Goal: Task Accomplishment & Management: Manage account settings

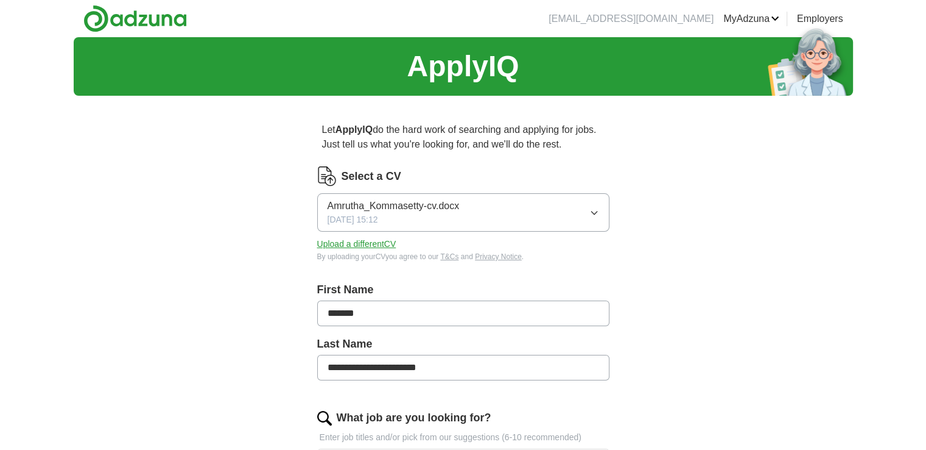
click at [588, 213] on button "Amrutha_Kommasetty-cv.docx [DATE] 15:12" at bounding box center [463, 212] width 292 height 38
click at [358, 175] on label "Select a CV" at bounding box center [372, 176] width 60 height 16
click at [351, 247] on button "Upload a different CV" at bounding box center [356, 244] width 79 height 13
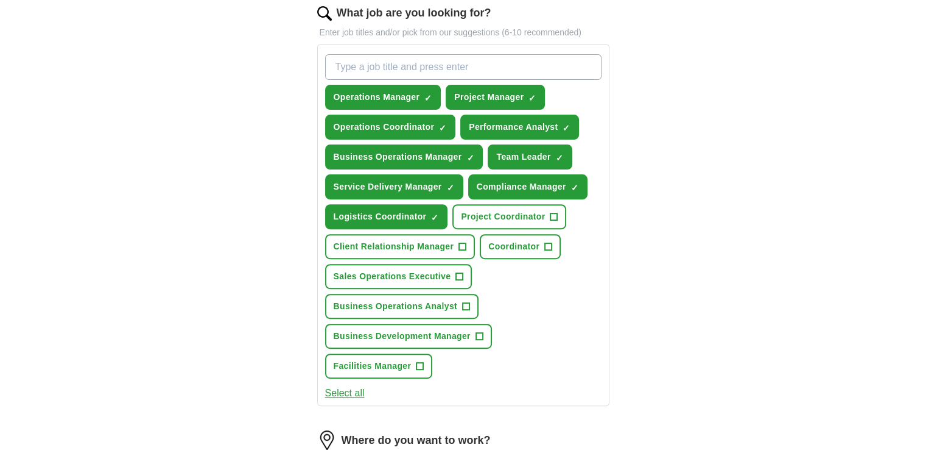
scroll to position [404, 0]
click at [460, 242] on span "+" at bounding box center [462, 247] width 7 height 10
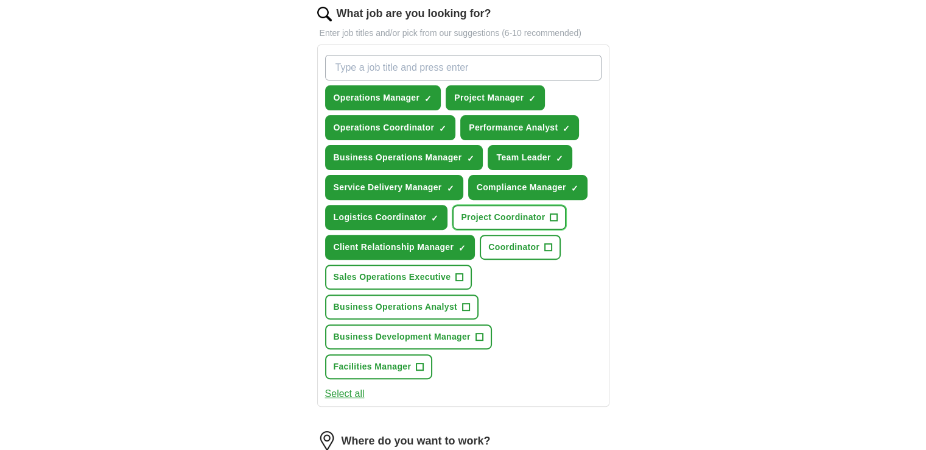
click at [553, 213] on span "+" at bounding box center [554, 218] width 7 height 10
click at [545, 242] on span "+" at bounding box center [548, 247] width 7 height 10
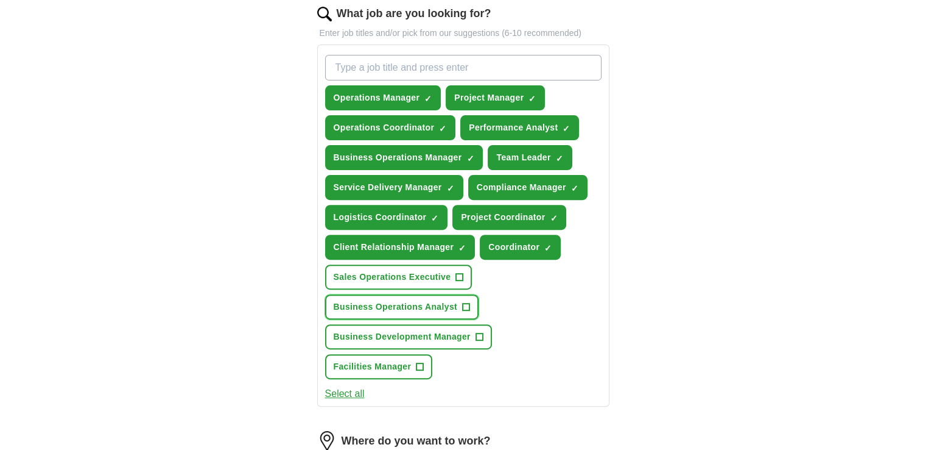
click at [462, 303] on span "+" at bounding box center [466, 307] width 8 height 8
click at [482, 333] on span "+" at bounding box center [479, 337] width 7 height 10
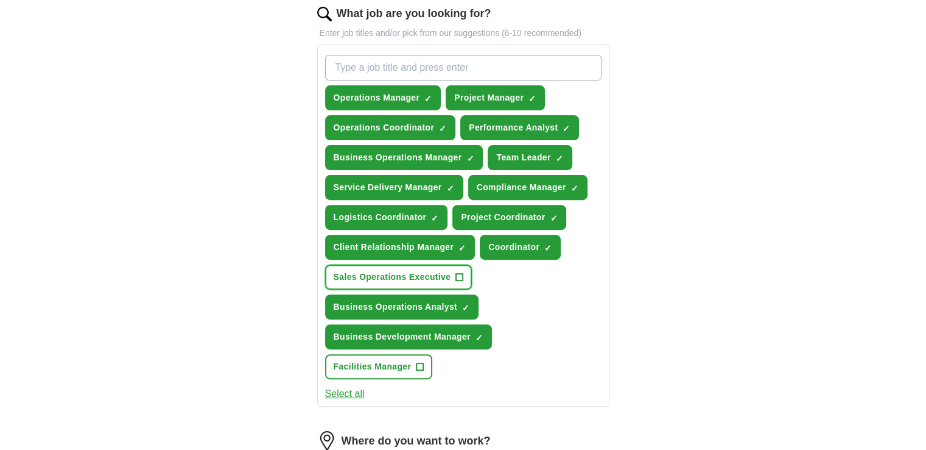
click at [458, 272] on span "+" at bounding box center [459, 277] width 7 height 10
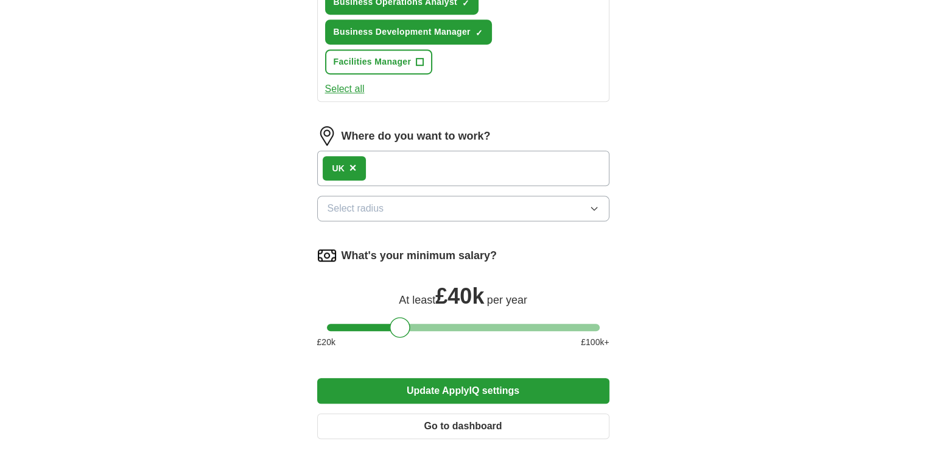
scroll to position [709, 0]
drag, startPoint x: 402, startPoint y: 323, endPoint x: 354, endPoint y: 325, distance: 48.2
click at [354, 325] on div at bounding box center [352, 326] width 21 height 21
click at [432, 379] on button "Update ApplyIQ settings" at bounding box center [463, 390] width 292 height 26
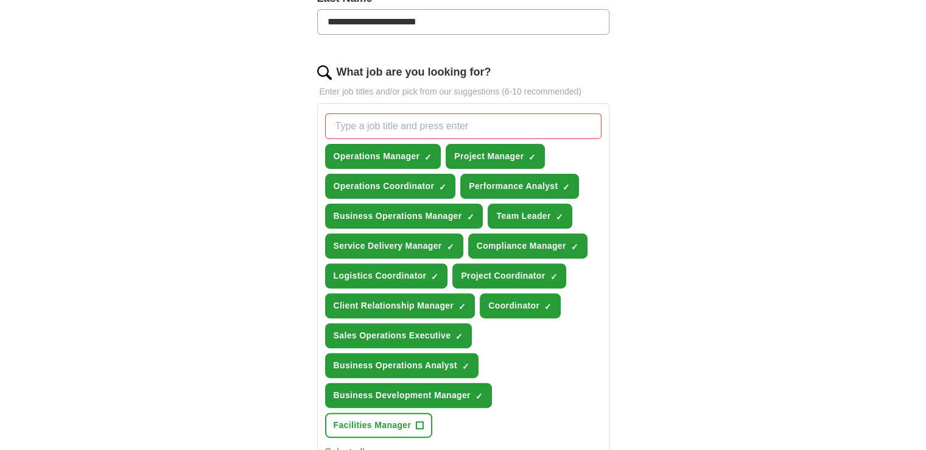
scroll to position [344, 0]
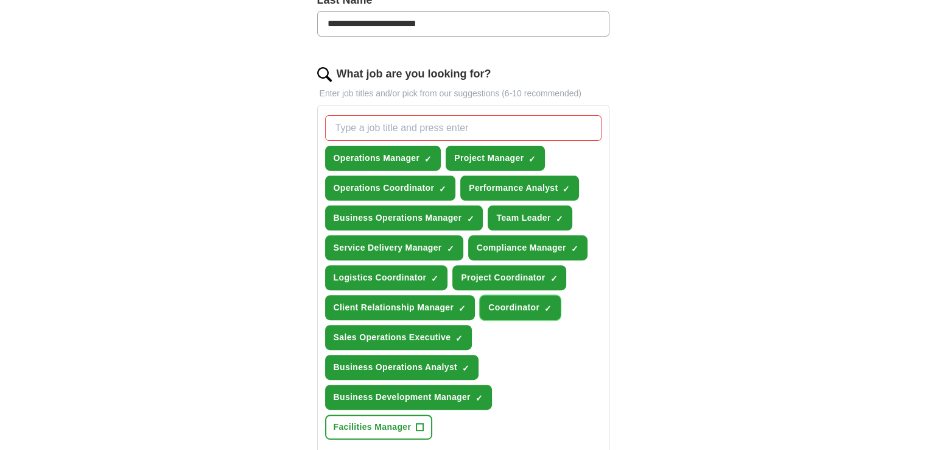
click at [0, 0] on span "×" at bounding box center [0, 0] width 0 height 0
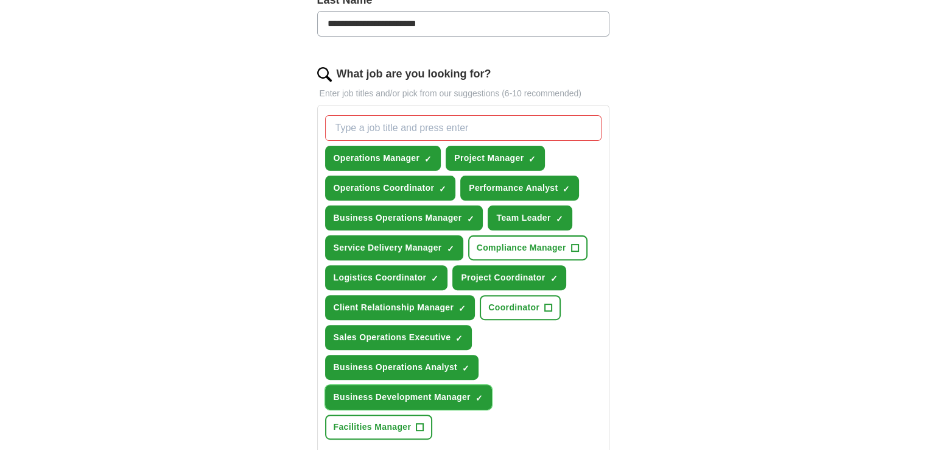
click at [0, 0] on span "×" at bounding box center [0, 0] width 0 height 0
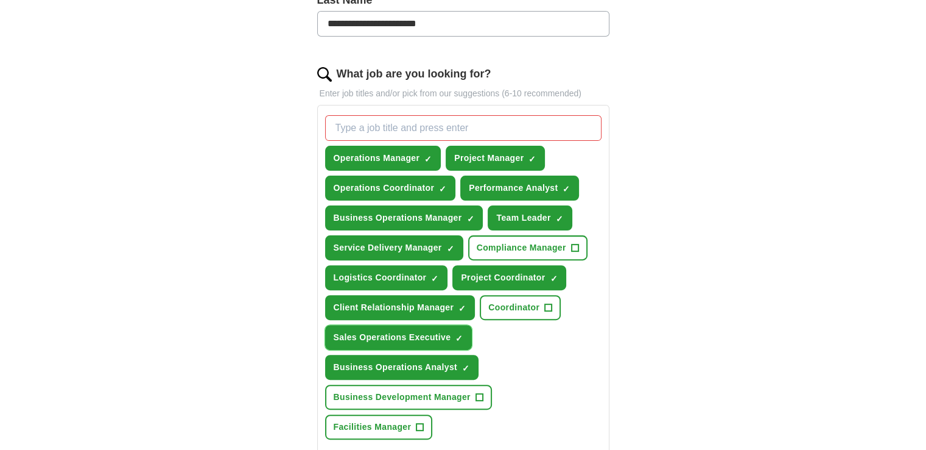
click at [0, 0] on span "×" at bounding box center [0, 0] width 0 height 0
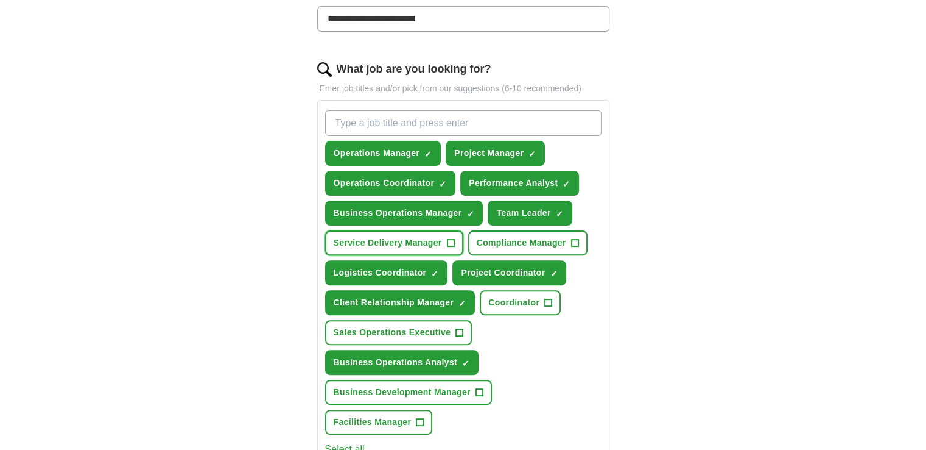
scroll to position [348, 0]
click at [0, 0] on span "×" at bounding box center [0, 0] width 0 height 0
click at [457, 330] on span "+" at bounding box center [459, 333] width 7 height 10
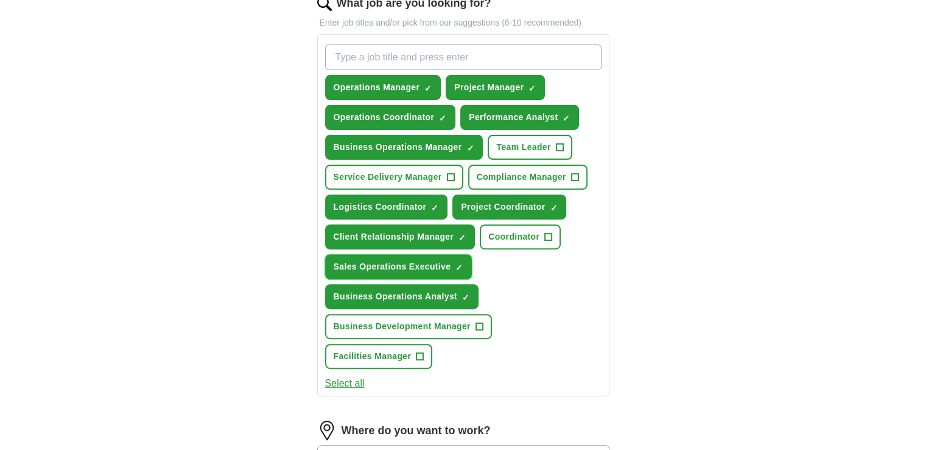
scroll to position [413, 0]
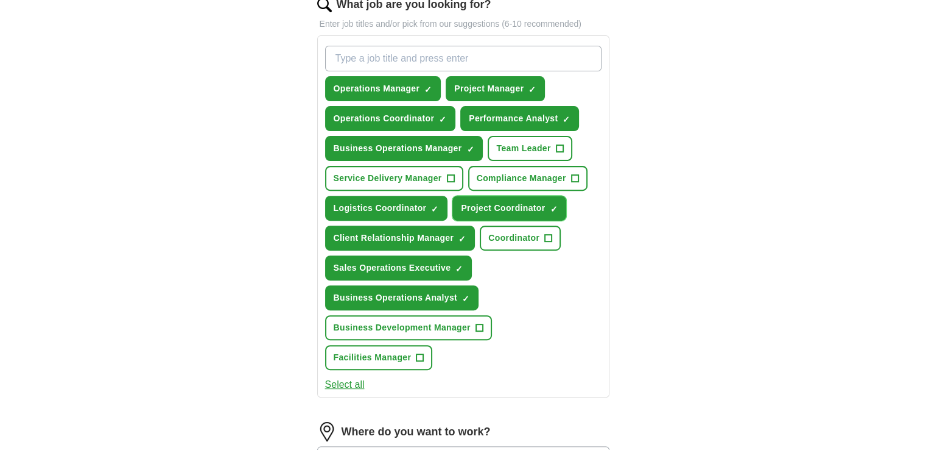
click at [0, 0] on span "×" at bounding box center [0, 0] width 0 height 0
click at [478, 323] on span "+" at bounding box center [479, 328] width 7 height 10
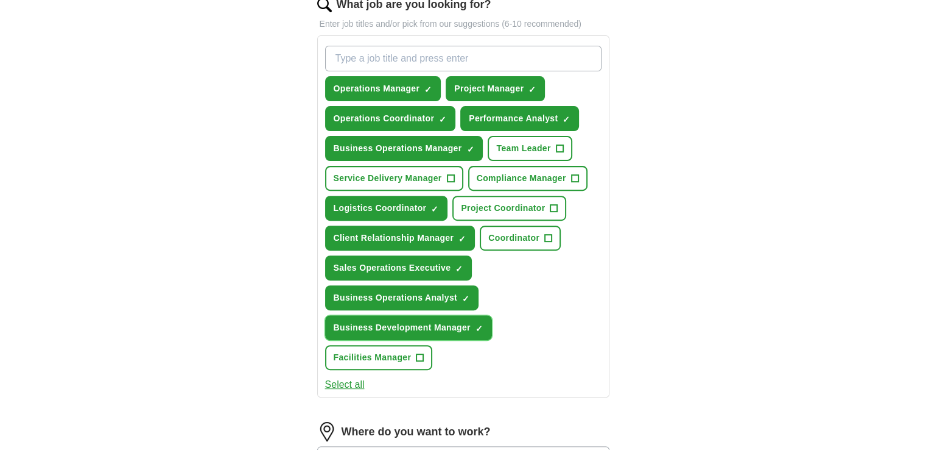
scroll to position [848, 0]
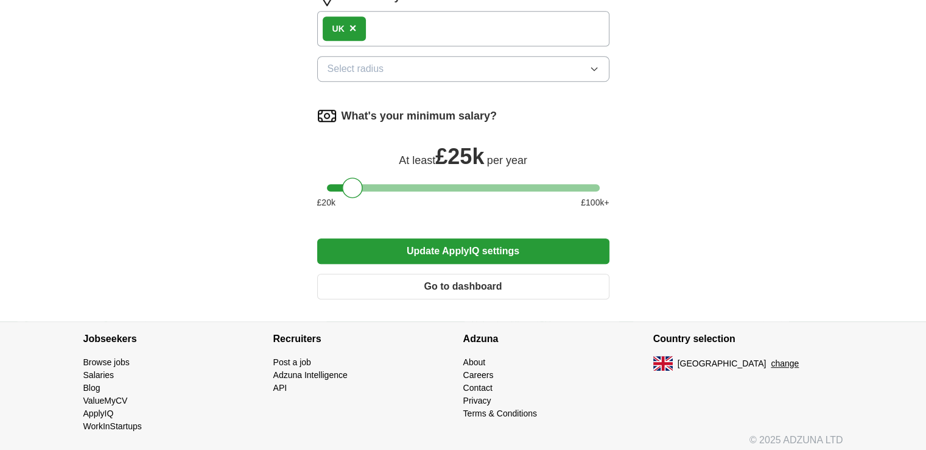
click at [513, 243] on button "Update ApplyIQ settings" at bounding box center [463, 251] width 292 height 26
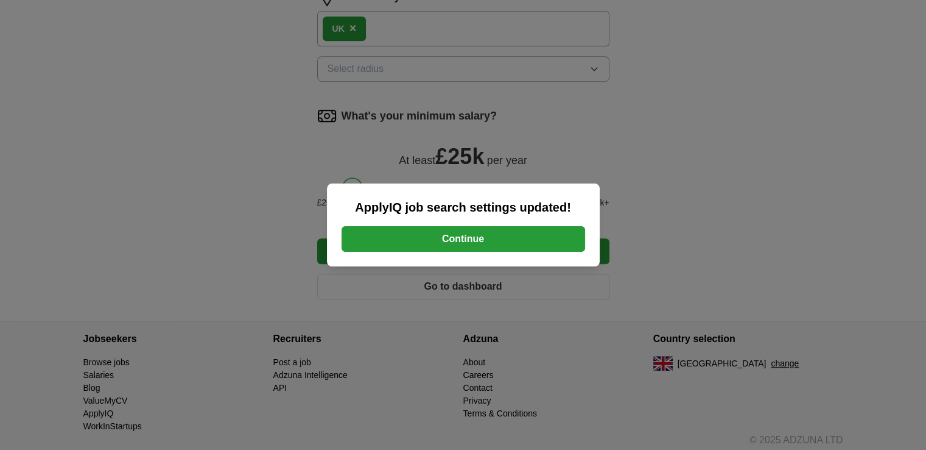
click at [485, 239] on button "Continue" at bounding box center [464, 239] width 244 height 26
